Goal: Transaction & Acquisition: Subscribe to service/newsletter

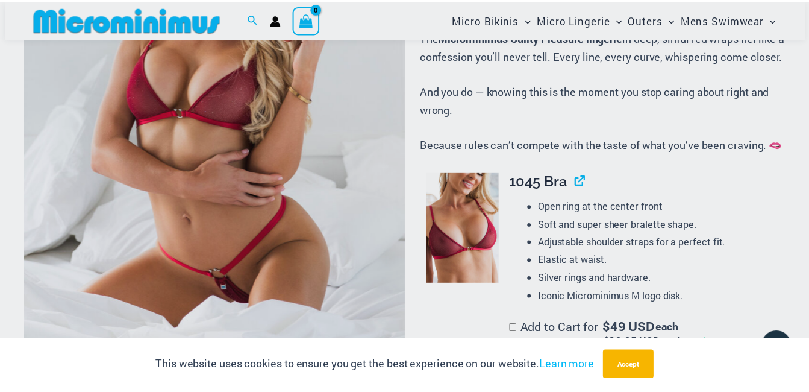
scroll to position [292, 0]
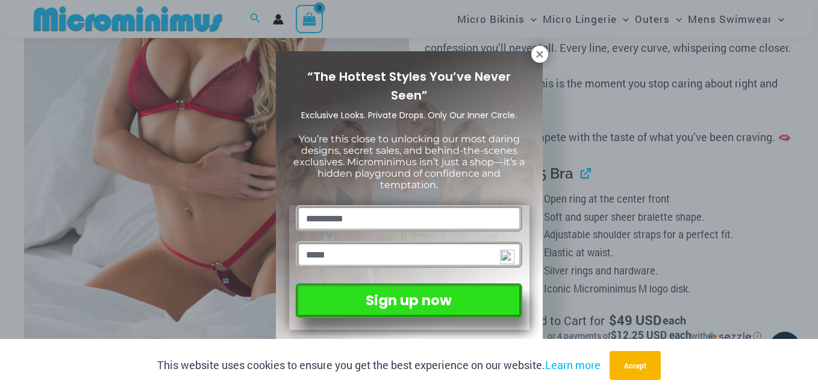
click at [394, 215] on input "text" at bounding box center [409, 218] width 226 height 27
type input "**********"
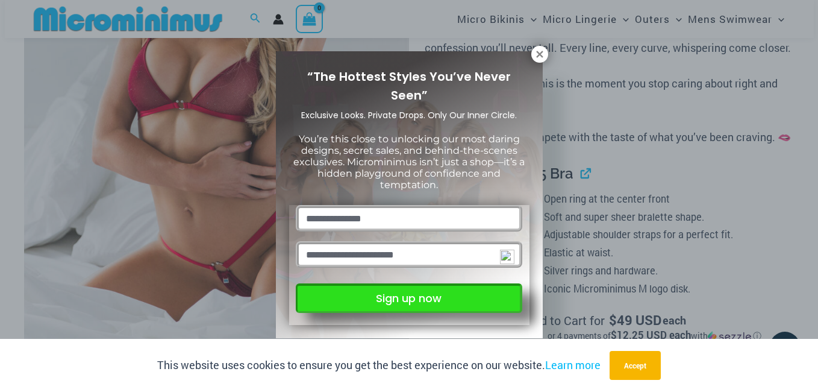
click at [380, 297] on button "Sign up now" at bounding box center [409, 298] width 226 height 30
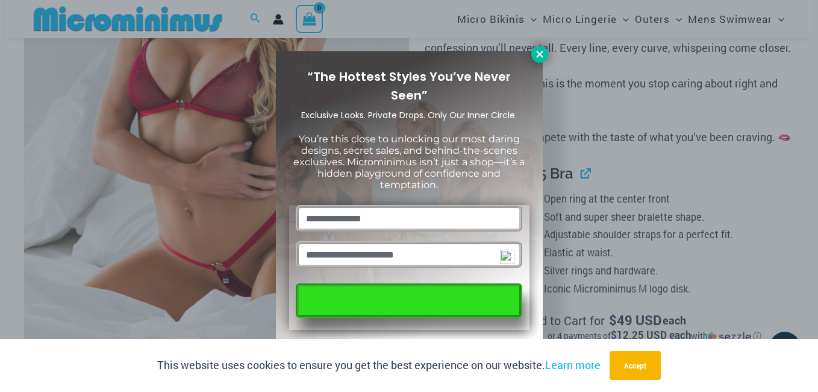
click at [542, 51] on icon at bounding box center [539, 54] width 7 height 7
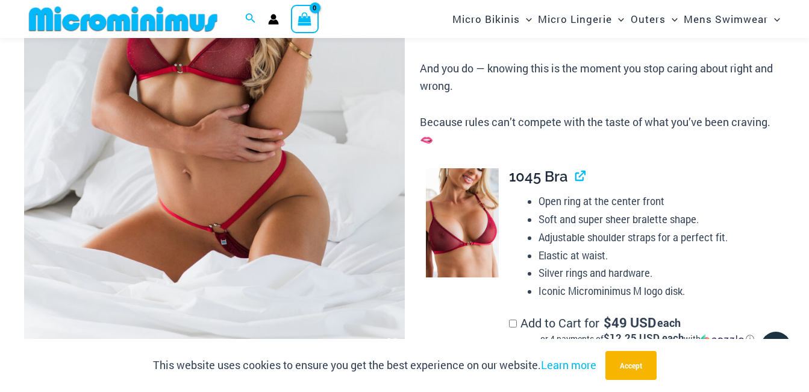
scroll to position [353, 0]
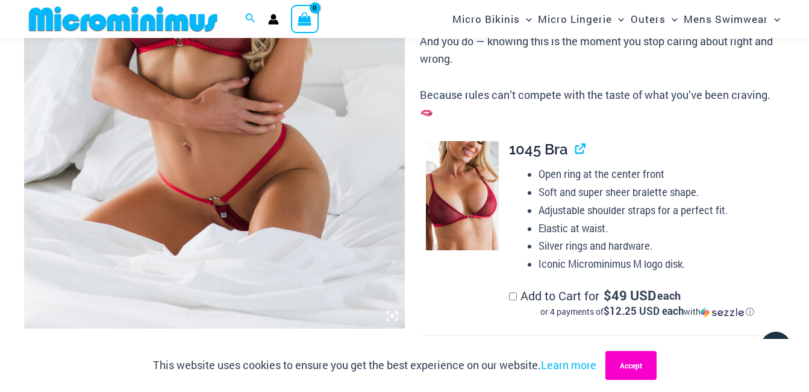
click at [631, 359] on button "Accept" at bounding box center [631, 365] width 51 height 29
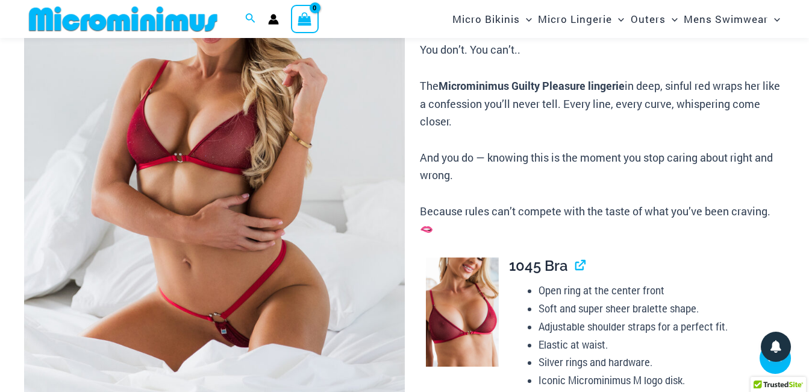
scroll to position [232, 0]
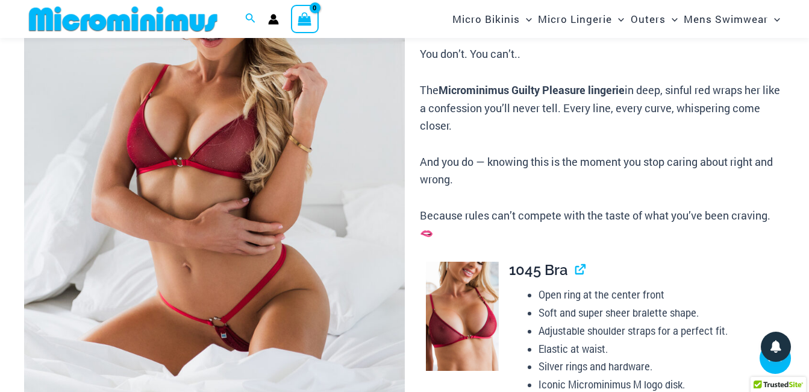
click at [222, 315] on img at bounding box center [214, 163] width 381 height 571
click at [221, 315] on div at bounding box center [404, 196] width 809 height 392
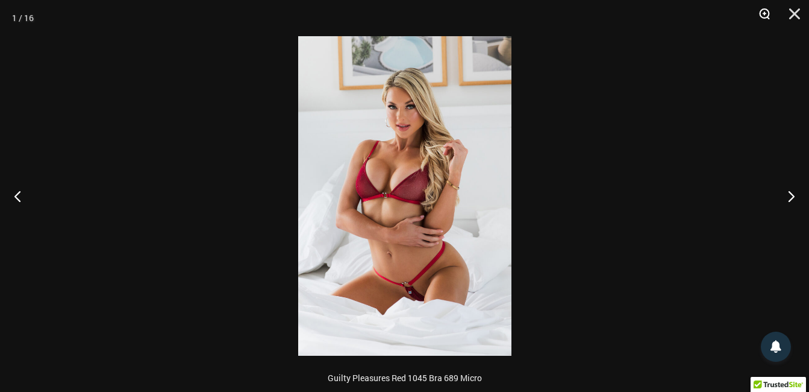
click at [760, 13] on button "Zoom" at bounding box center [760, 18] width 30 height 36
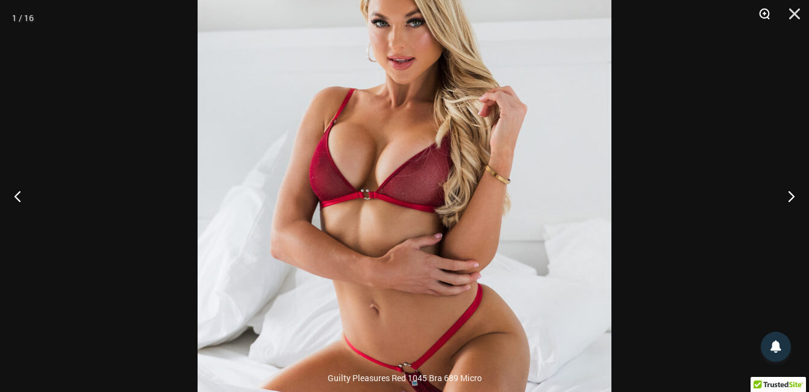
click at [765, 9] on button "Zoom" at bounding box center [760, 18] width 30 height 36
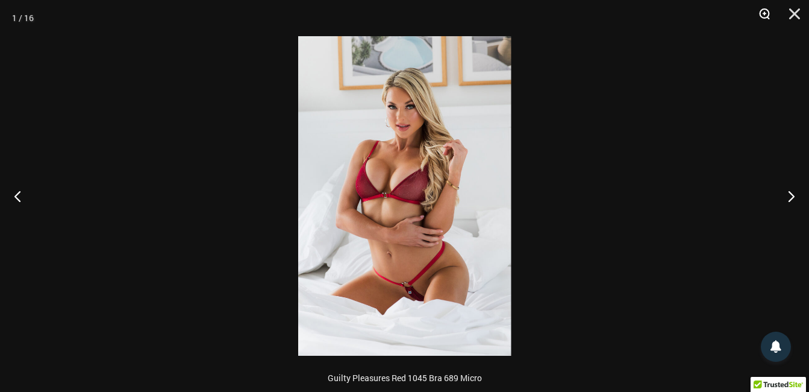
click at [765, 9] on button "Zoom" at bounding box center [760, 18] width 30 height 36
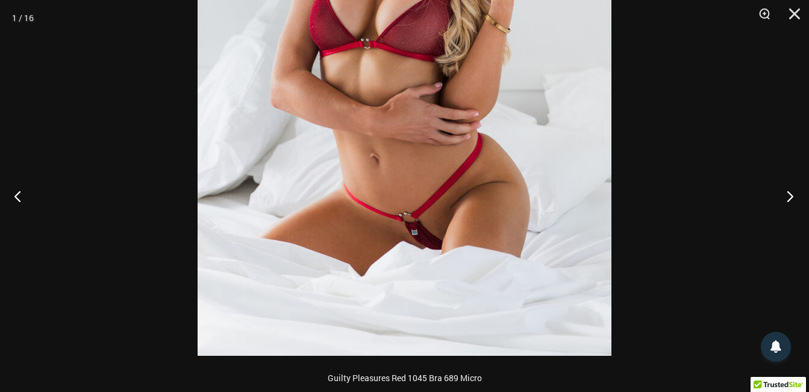
click at [791, 198] on button "Next" at bounding box center [786, 196] width 45 height 60
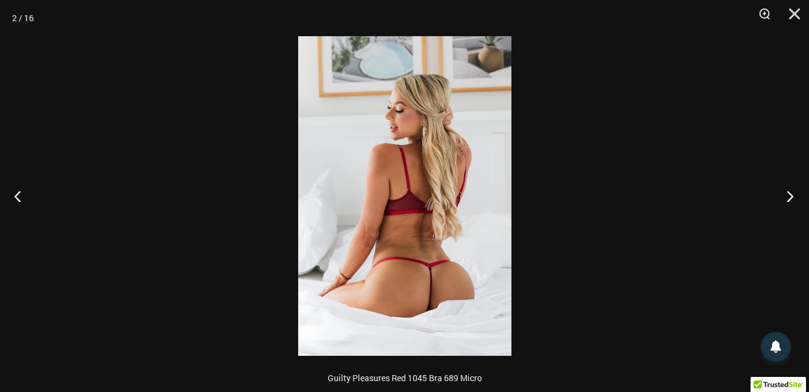
click at [791, 198] on button "Next" at bounding box center [786, 196] width 45 height 60
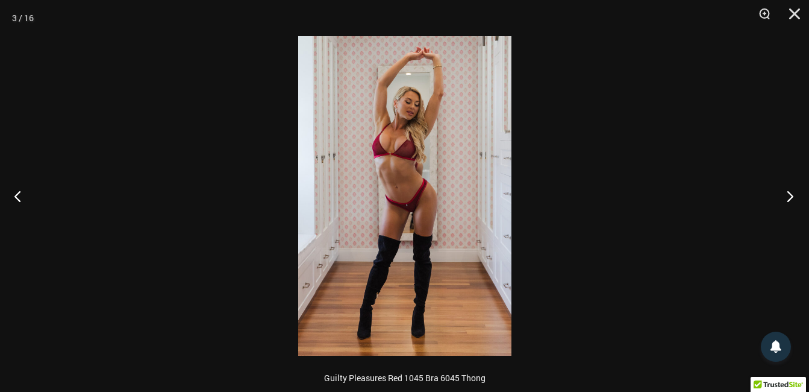
click at [791, 198] on button "Next" at bounding box center [786, 196] width 45 height 60
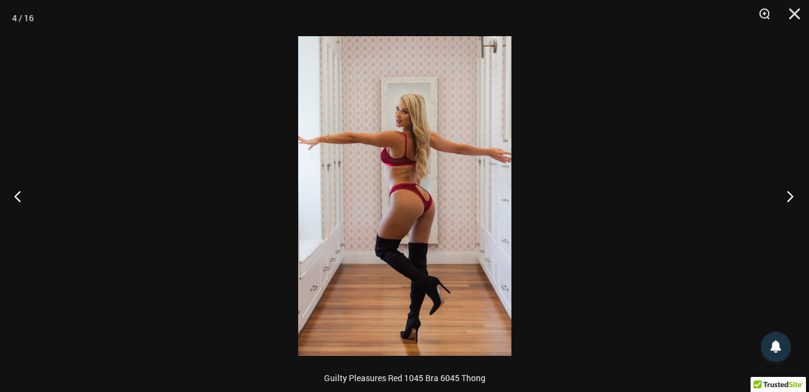
click at [791, 198] on button "Next" at bounding box center [786, 196] width 45 height 60
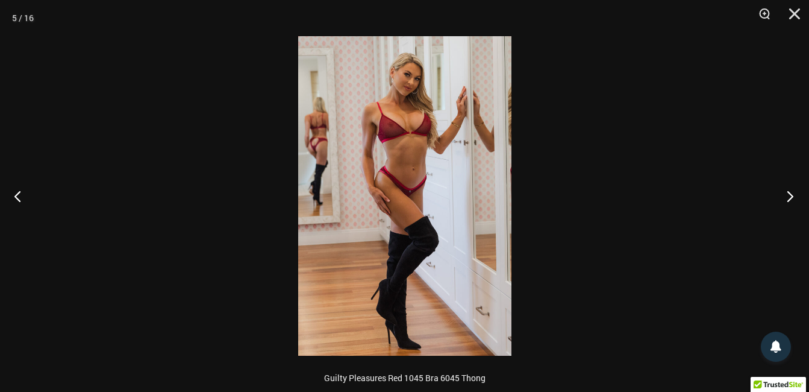
click at [791, 198] on button "Next" at bounding box center [786, 196] width 45 height 60
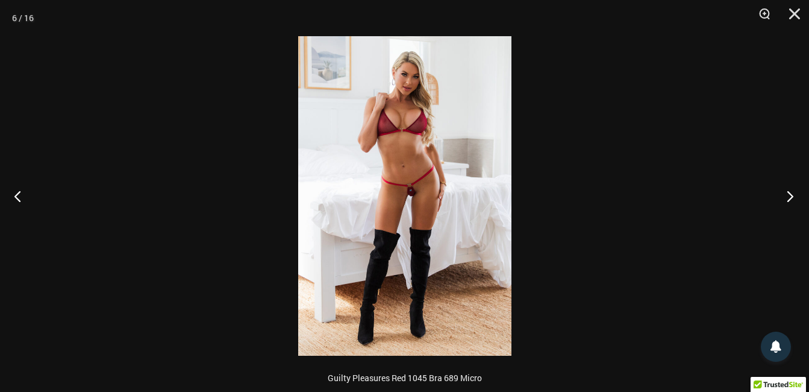
click at [791, 198] on button "Next" at bounding box center [786, 196] width 45 height 60
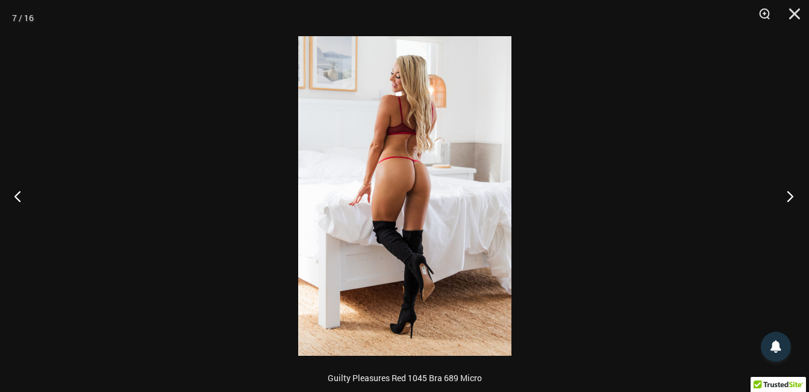
click at [794, 193] on button "Next" at bounding box center [786, 196] width 45 height 60
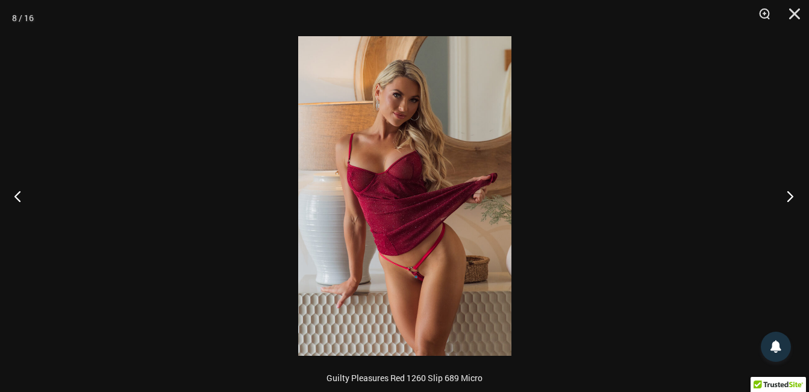
click at [794, 193] on button "Next" at bounding box center [786, 196] width 45 height 60
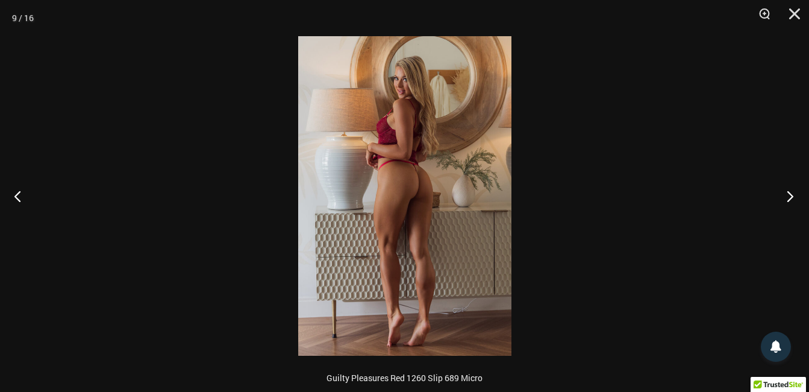
click at [794, 193] on button "Next" at bounding box center [786, 196] width 45 height 60
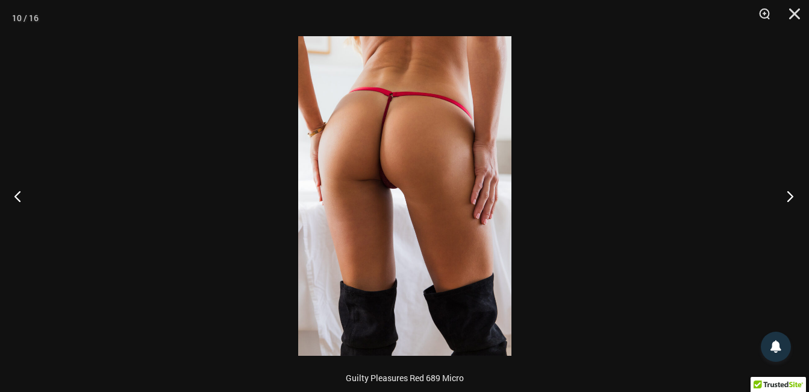
click at [794, 193] on button "Next" at bounding box center [786, 196] width 45 height 60
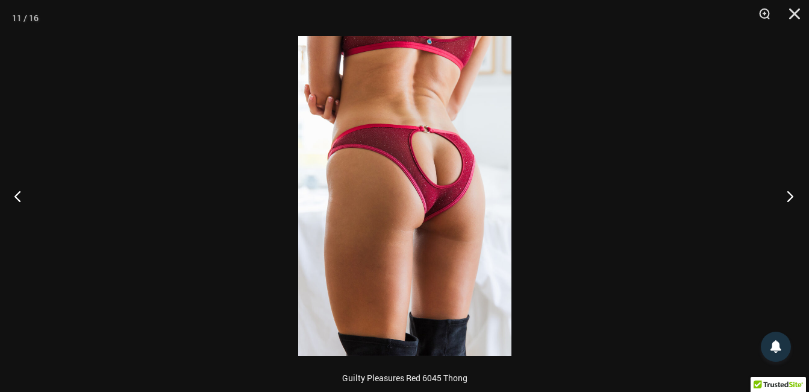
click at [794, 193] on button "Next" at bounding box center [786, 196] width 45 height 60
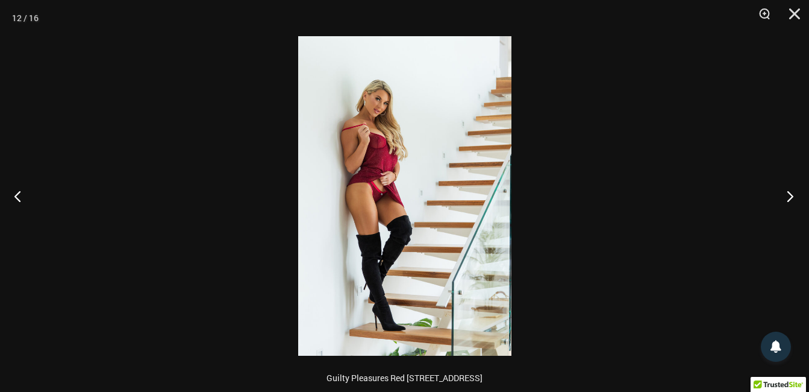
click at [794, 193] on button "Next" at bounding box center [786, 196] width 45 height 60
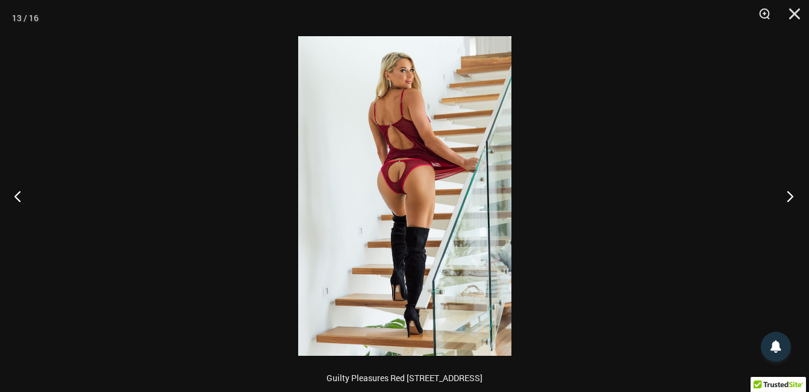
click at [794, 193] on button "Next" at bounding box center [786, 196] width 45 height 60
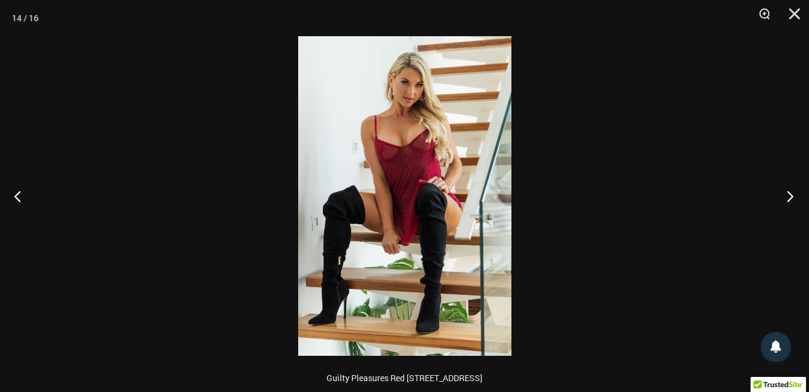
click at [794, 193] on button "Next" at bounding box center [786, 196] width 45 height 60
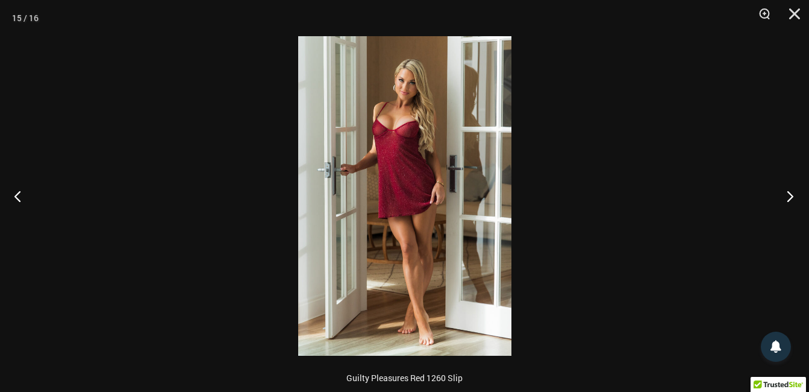
click at [794, 193] on button "Next" at bounding box center [786, 196] width 45 height 60
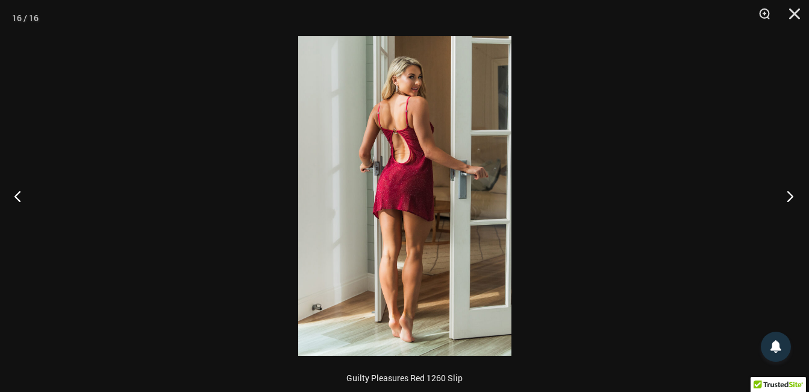
click at [794, 193] on button "Next" at bounding box center [786, 196] width 45 height 60
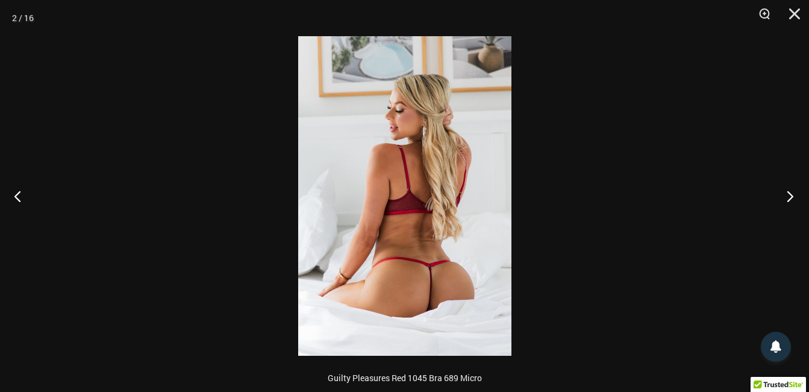
click at [794, 193] on button "Next" at bounding box center [786, 196] width 45 height 60
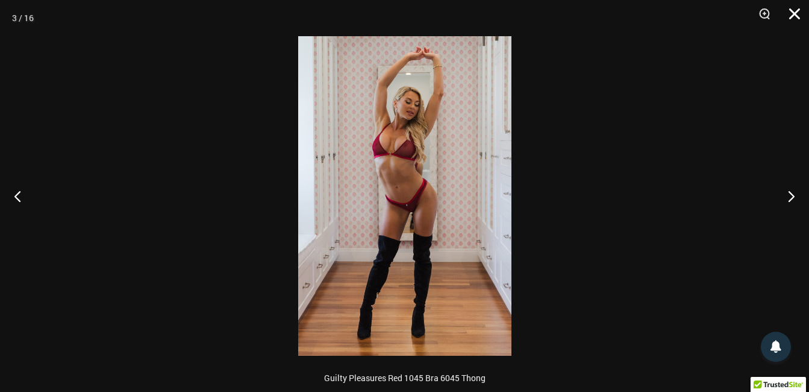
click at [795, 10] on button "Close" at bounding box center [791, 18] width 30 height 36
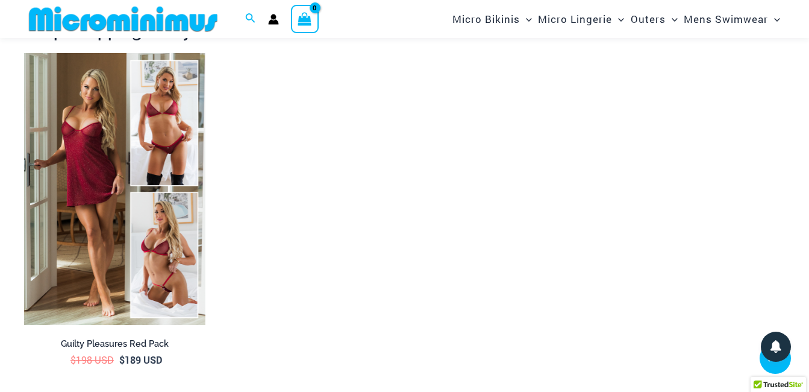
scroll to position [1799, 0]
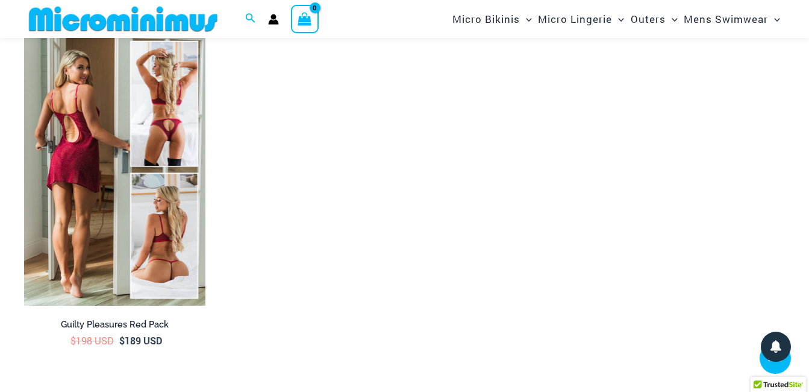
click at [147, 102] on img at bounding box center [114, 170] width 181 height 272
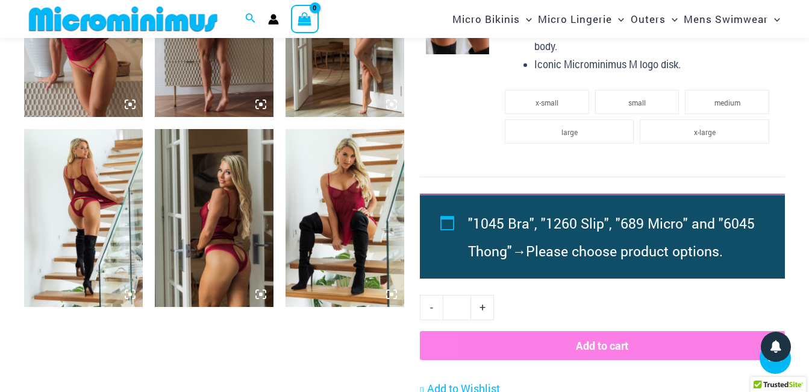
scroll to position [1326, 0]
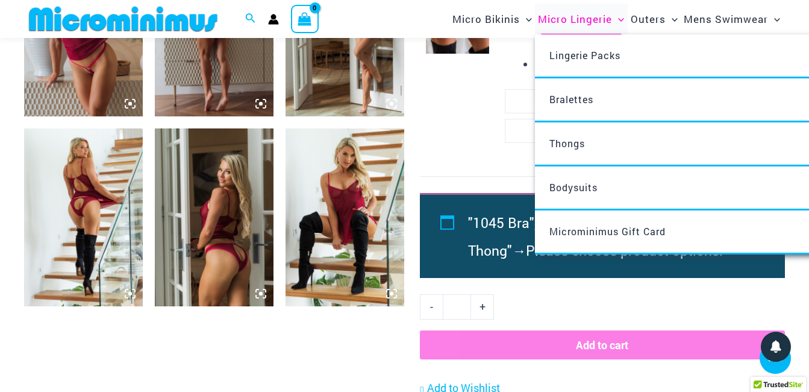
click at [562, 20] on span "Micro Lingerie" at bounding box center [575, 19] width 74 height 31
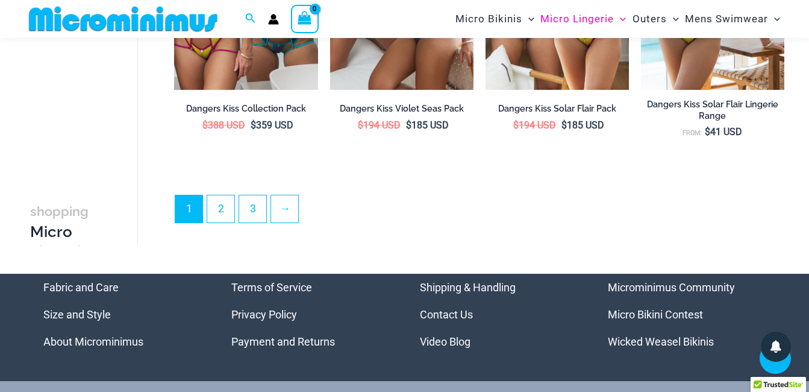
scroll to position [2712, 0]
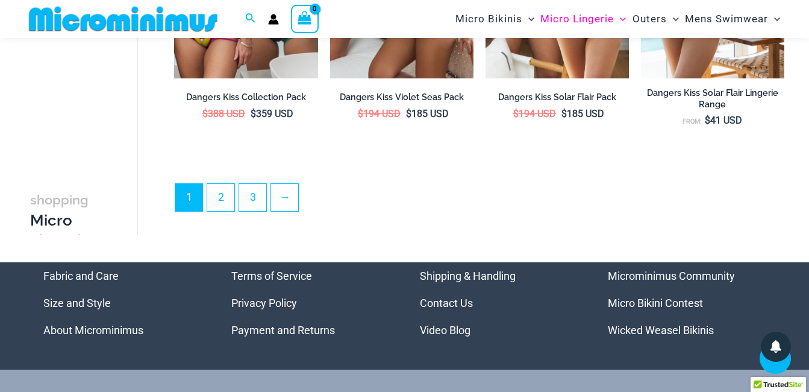
click at [665, 309] on link "Micro Bikini Contest" at bounding box center [655, 303] width 95 height 13
